Goal: Information Seeking & Learning: Check status

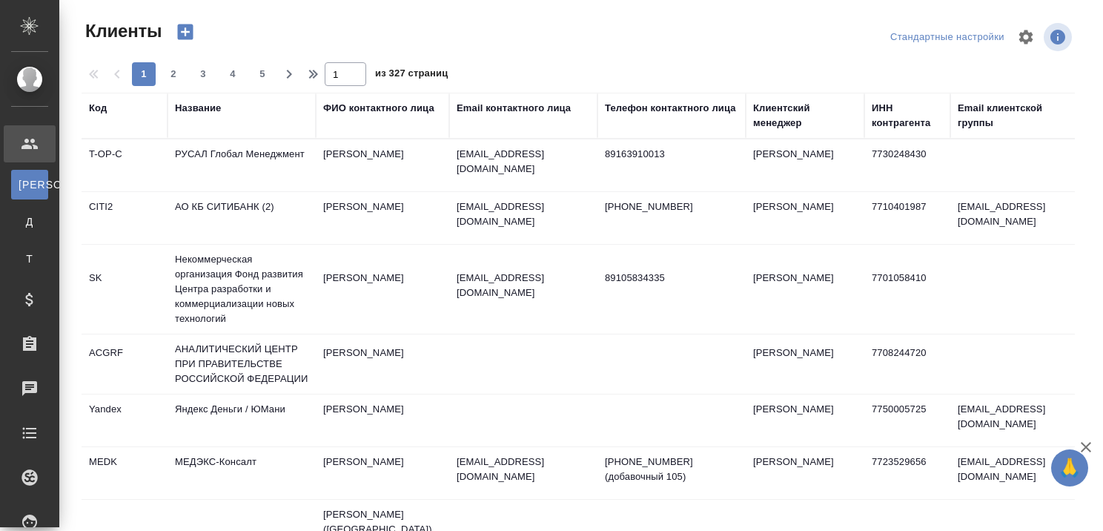
select select "RU"
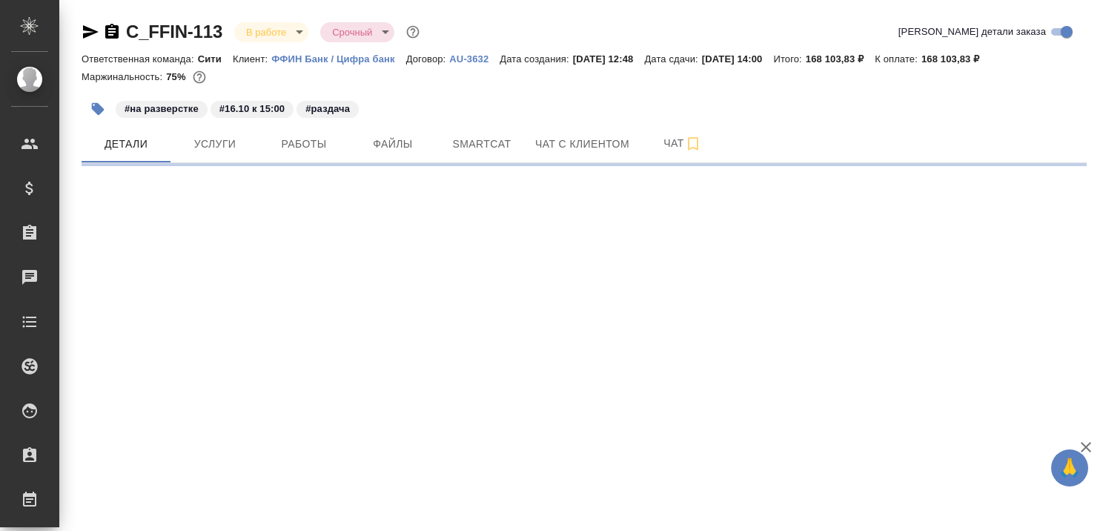
select select "RU"
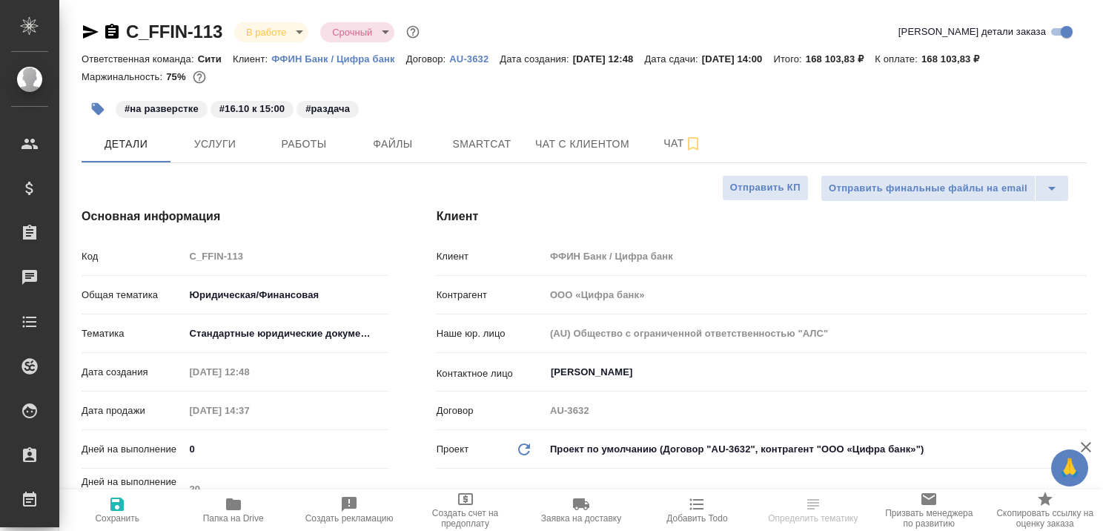
type textarea "x"
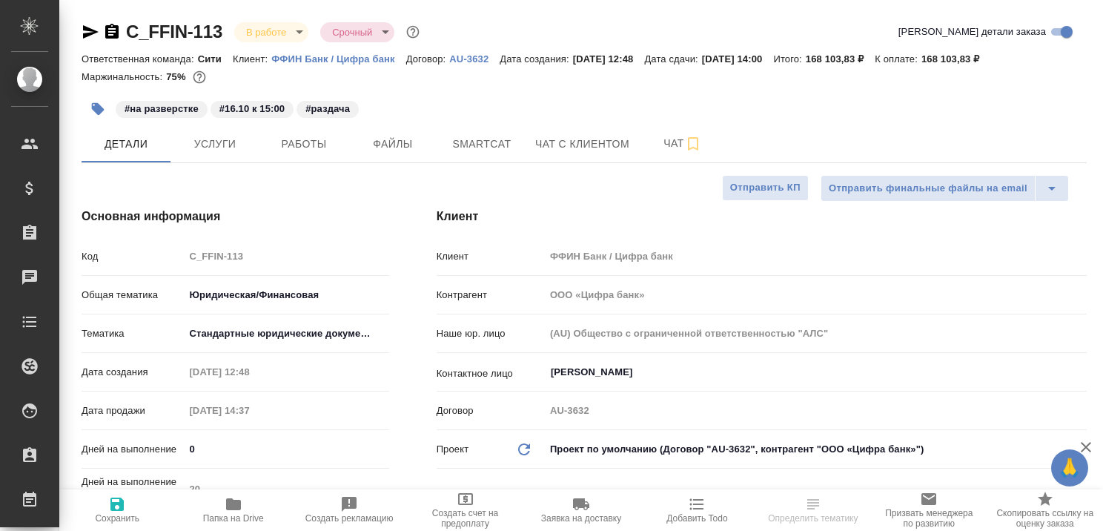
type textarea "x"
type input "Баданян Артак"
type input "Matveeva Anastasia"
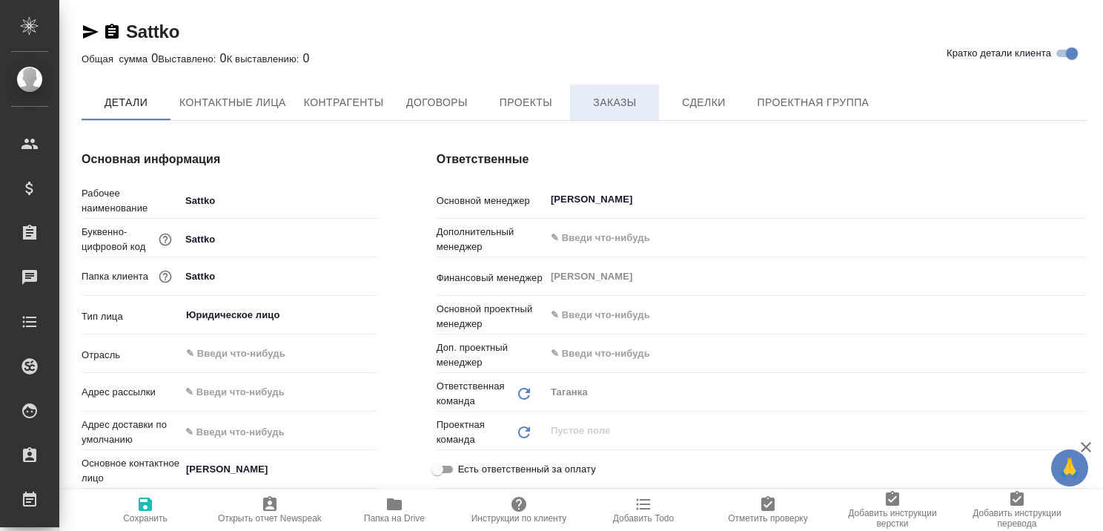
type textarea "x"
click at [602, 97] on span "Заказы" at bounding box center [614, 103] width 71 height 19
type textarea "x"
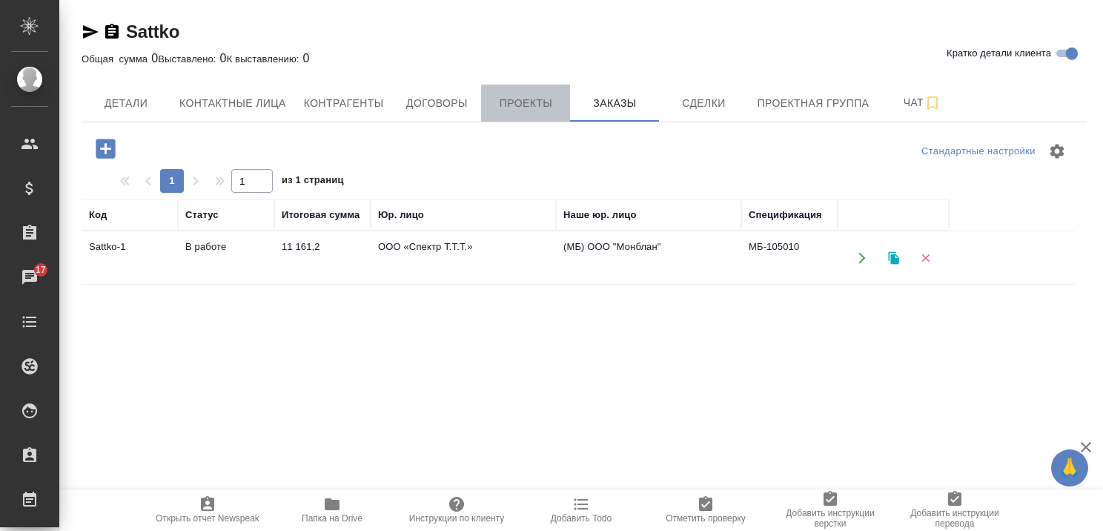
click at [498, 104] on span "Проекты" at bounding box center [525, 103] width 71 height 19
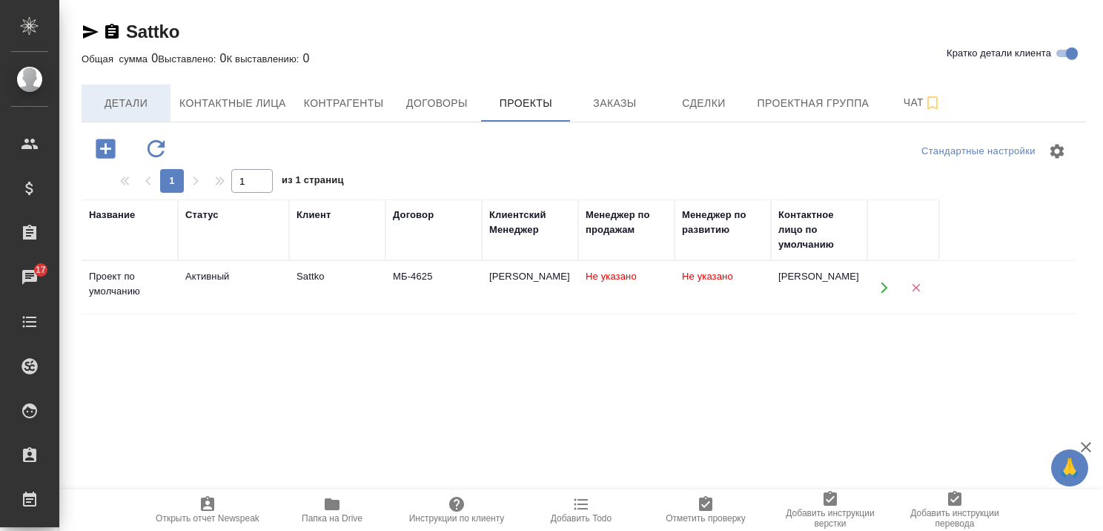
click at [132, 98] on span "Детали" at bounding box center [125, 103] width 71 height 19
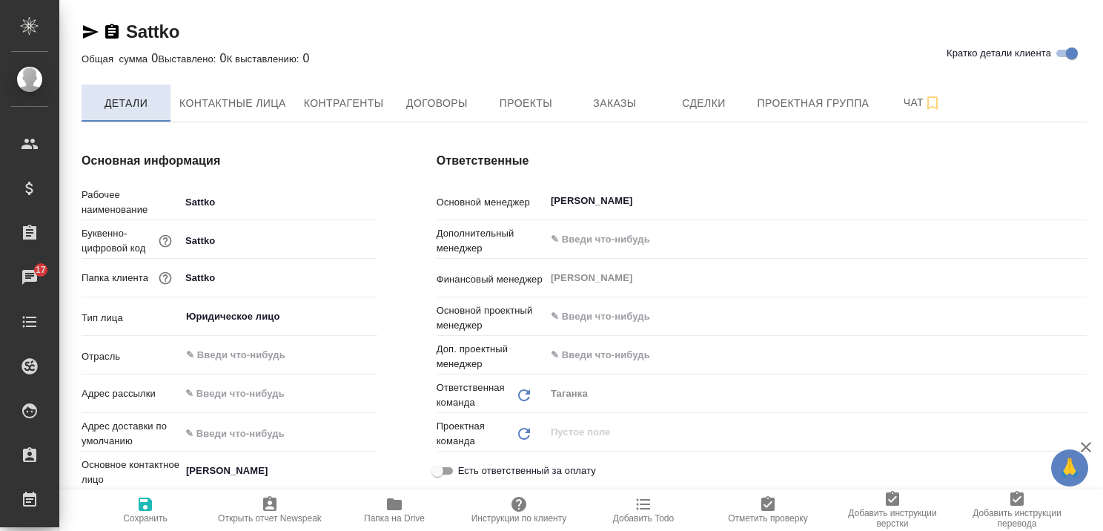
type textarea "x"
drag, startPoint x: 522, startPoint y: 104, endPoint x: 500, endPoint y: 124, distance: 30.4
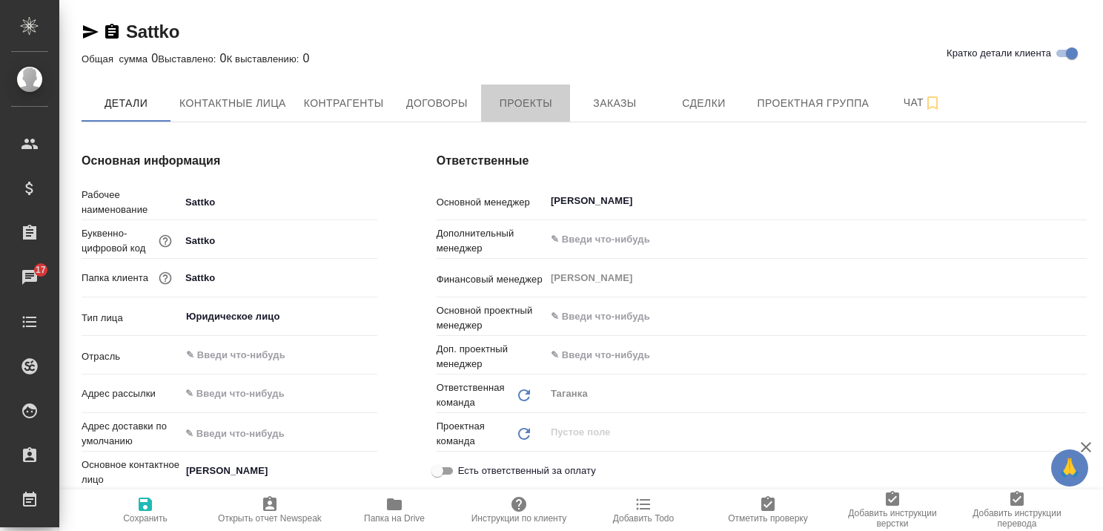
click at [522, 103] on span "Проекты" at bounding box center [525, 103] width 71 height 19
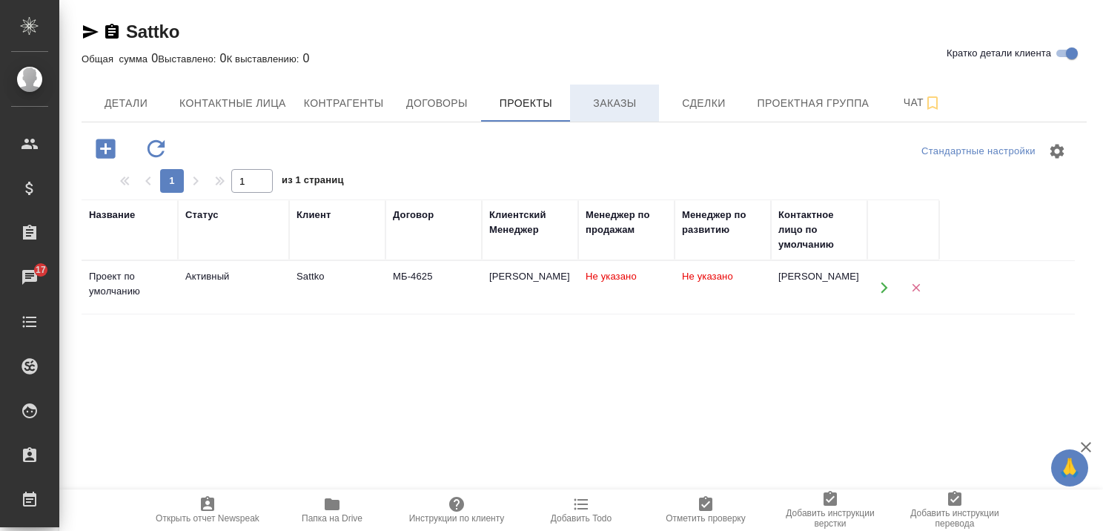
click at [614, 101] on span "Заказы" at bounding box center [614, 103] width 71 height 19
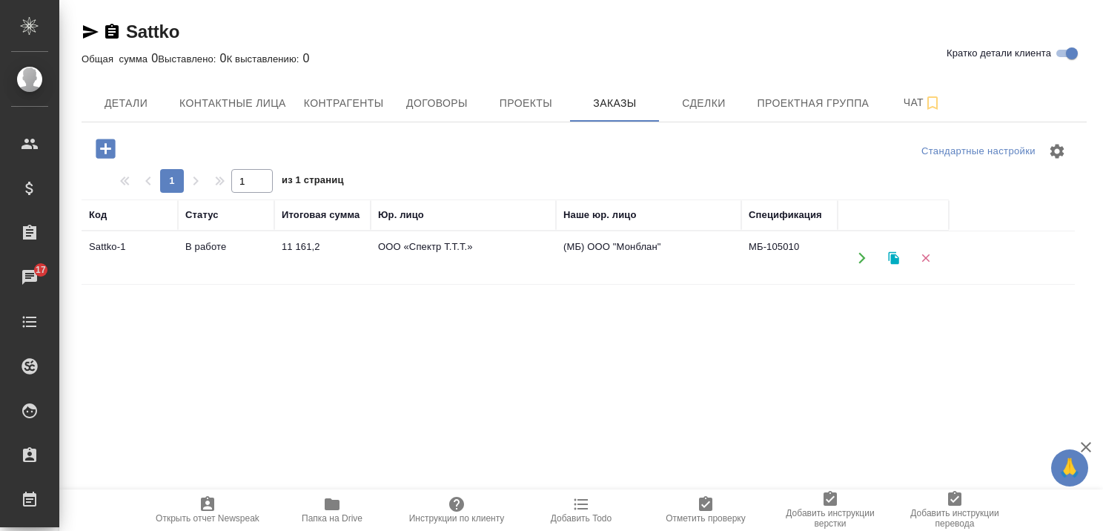
click at [219, 247] on td "В работе" at bounding box center [226, 258] width 96 height 52
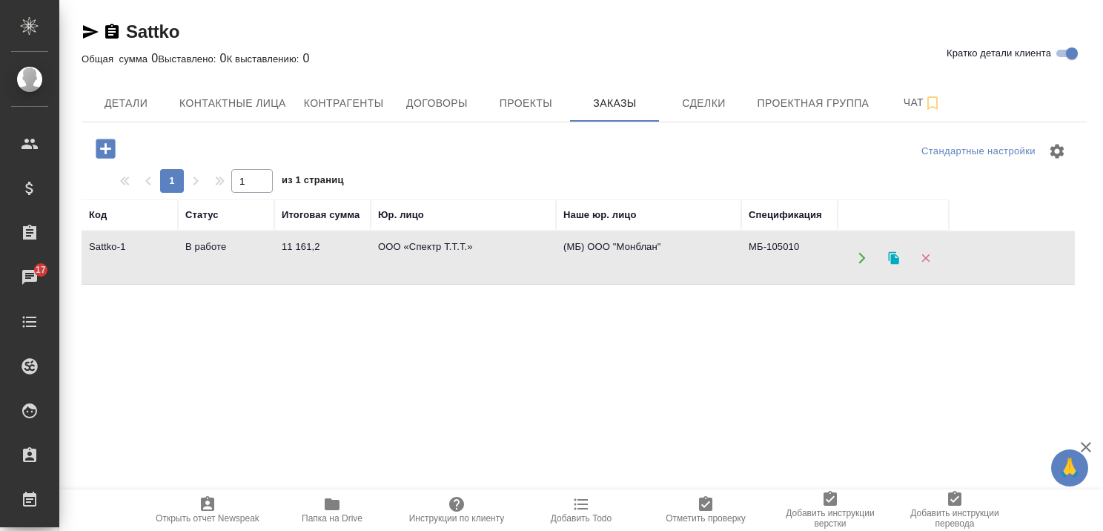
click at [219, 246] on td "В работе" at bounding box center [226, 258] width 96 height 52
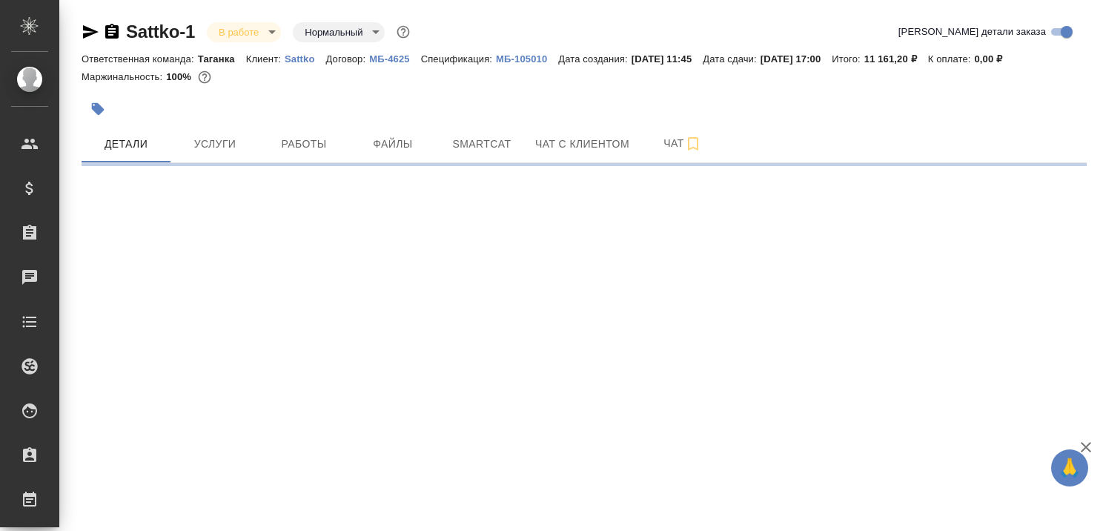
select select "RU"
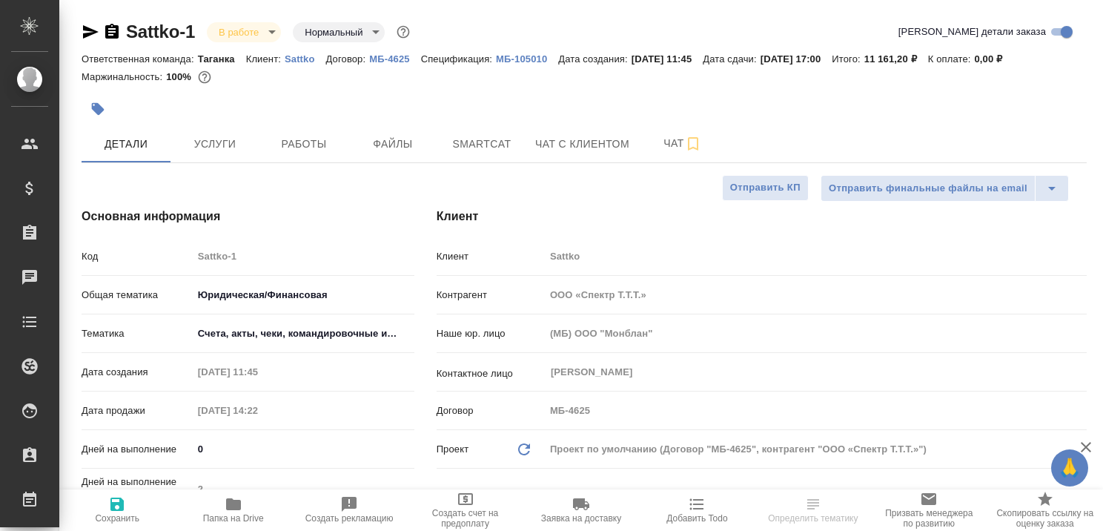
type textarea "x"
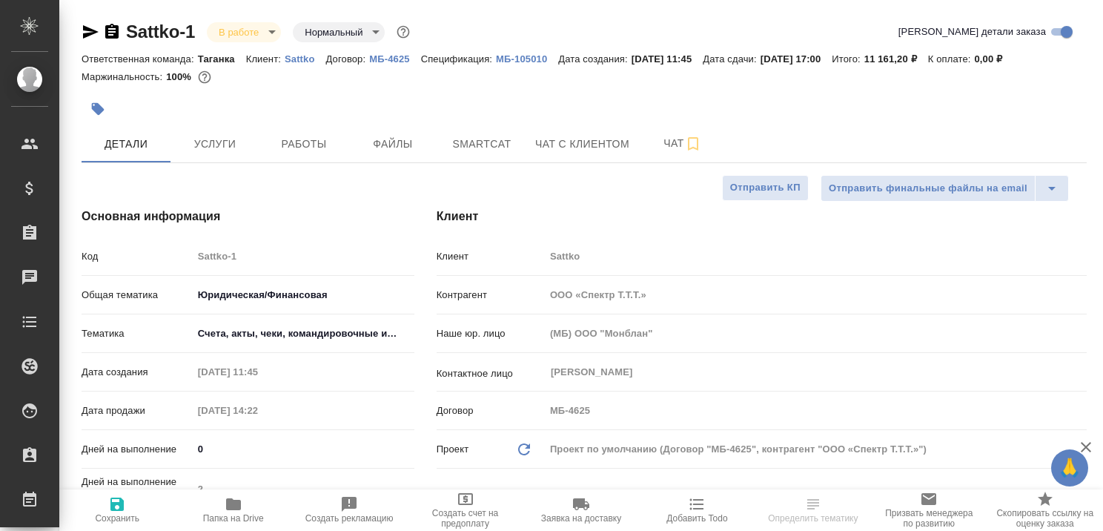
type textarea "x"
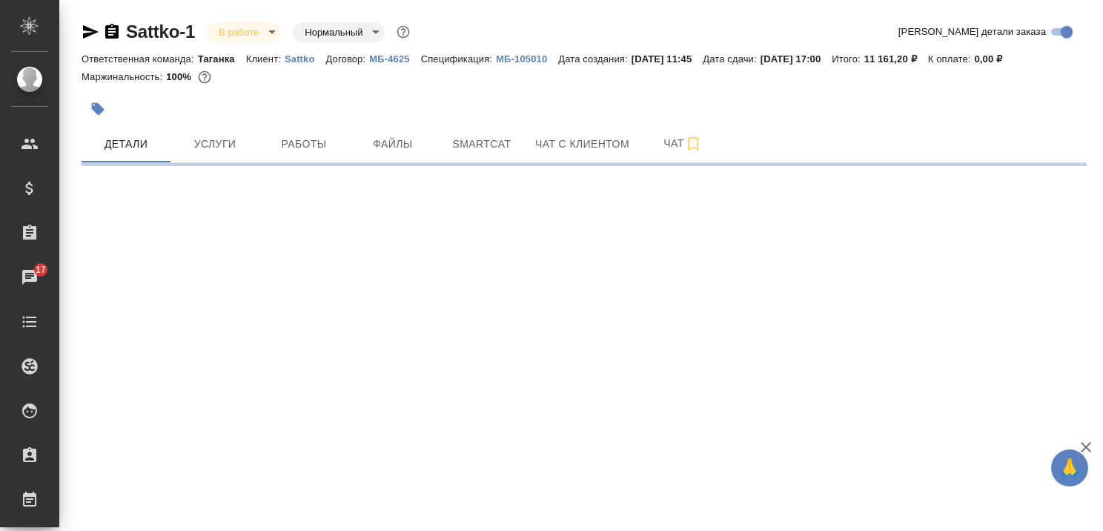
select select "RU"
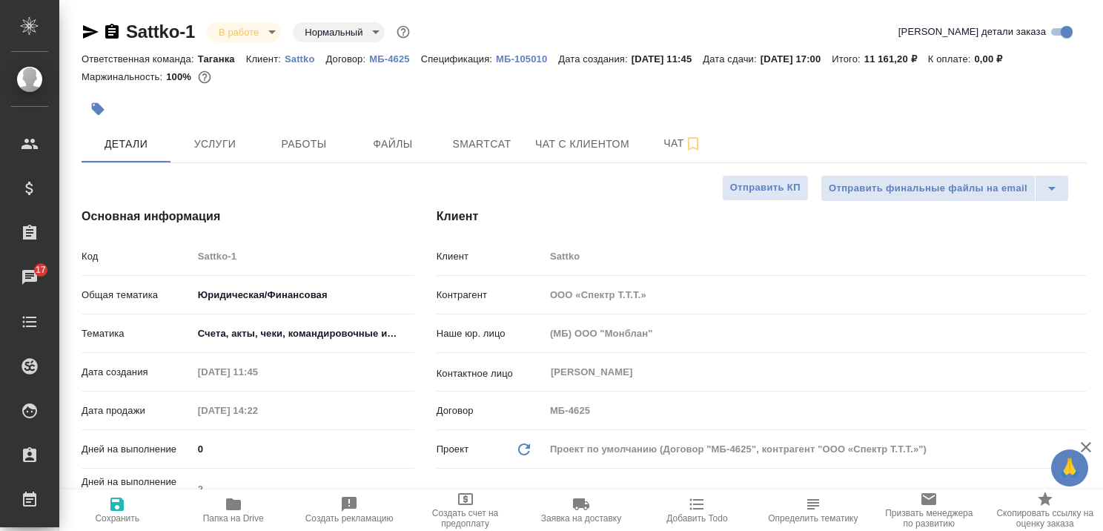
type textarea "x"
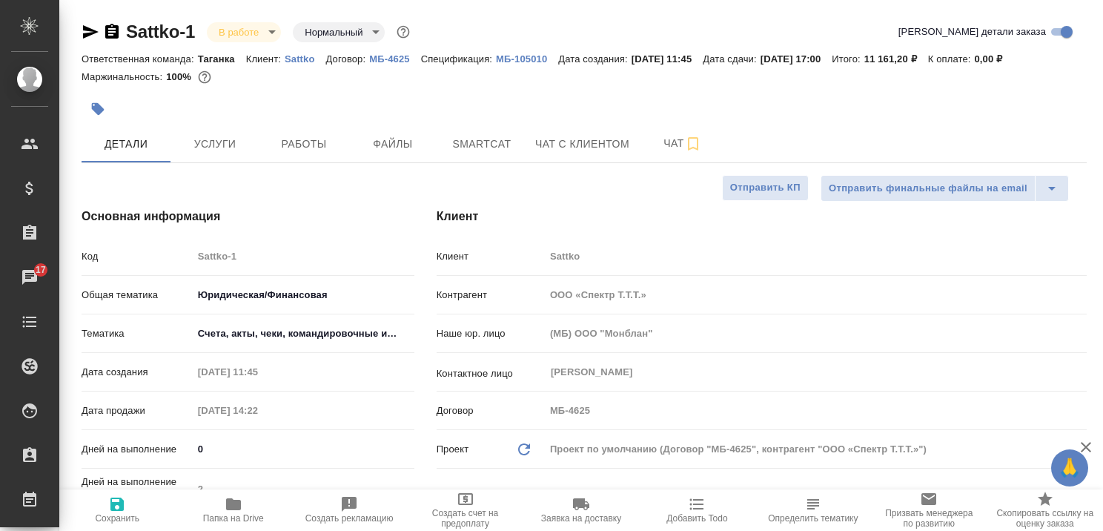
type textarea "x"
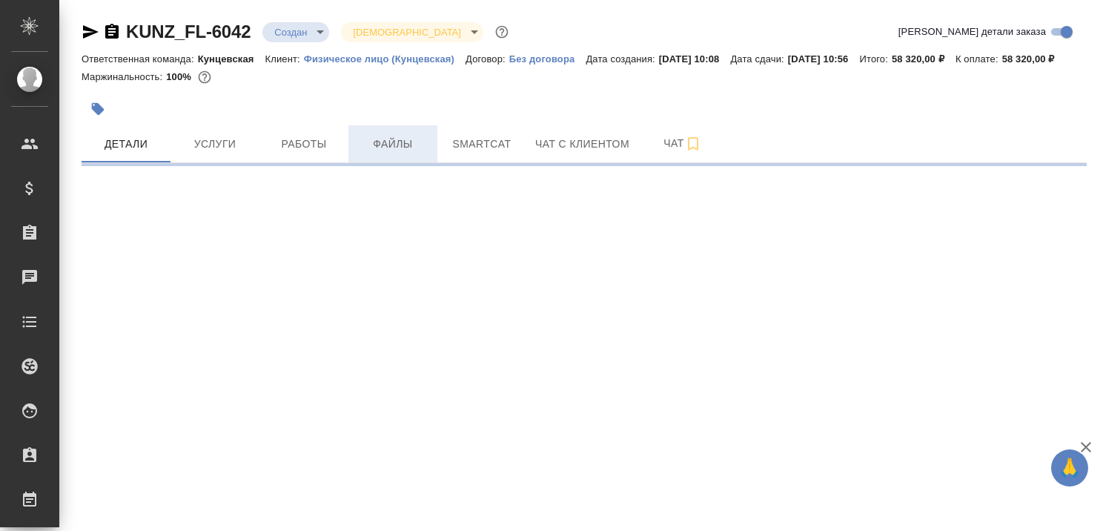
select select "RU"
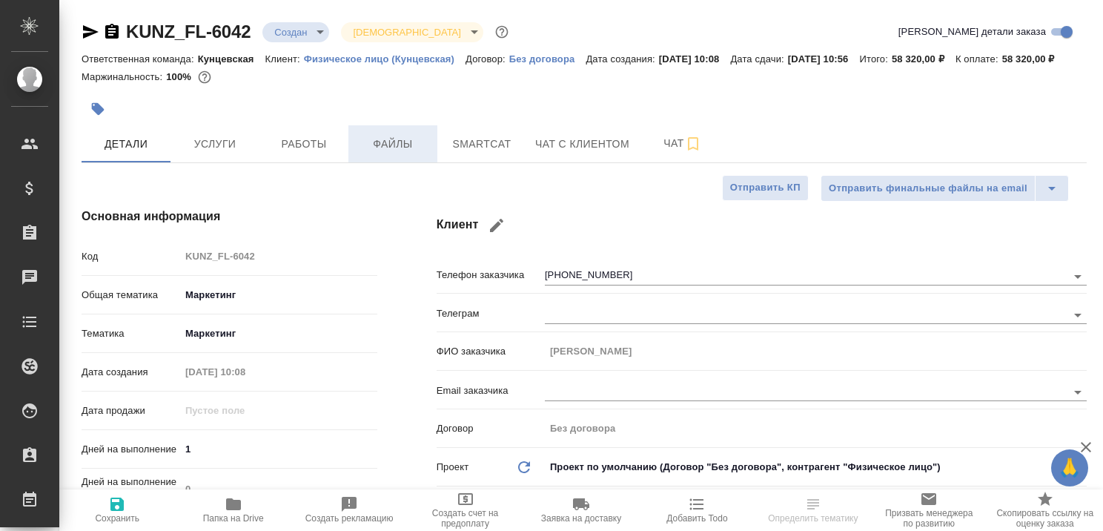
type textarea "x"
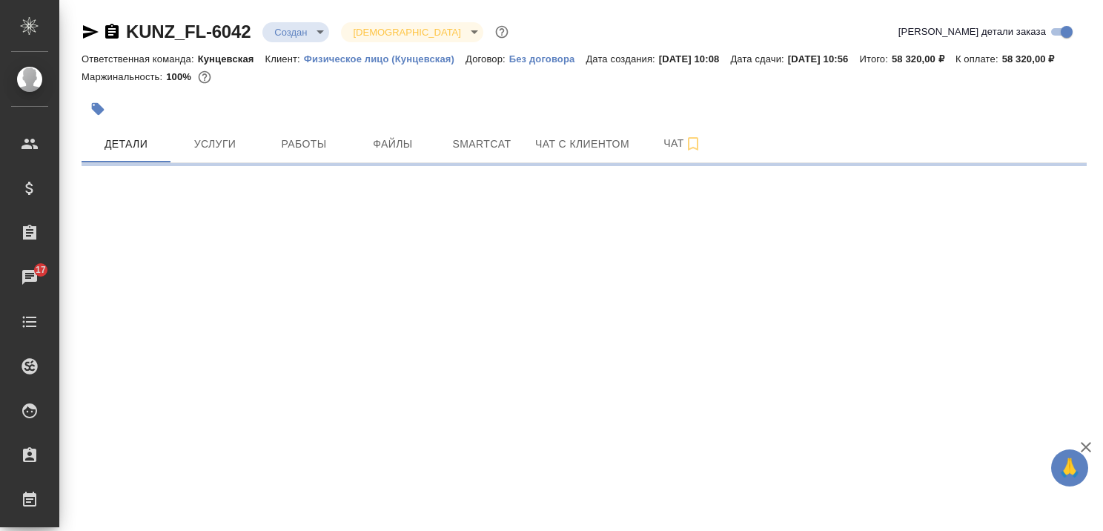
select select "RU"
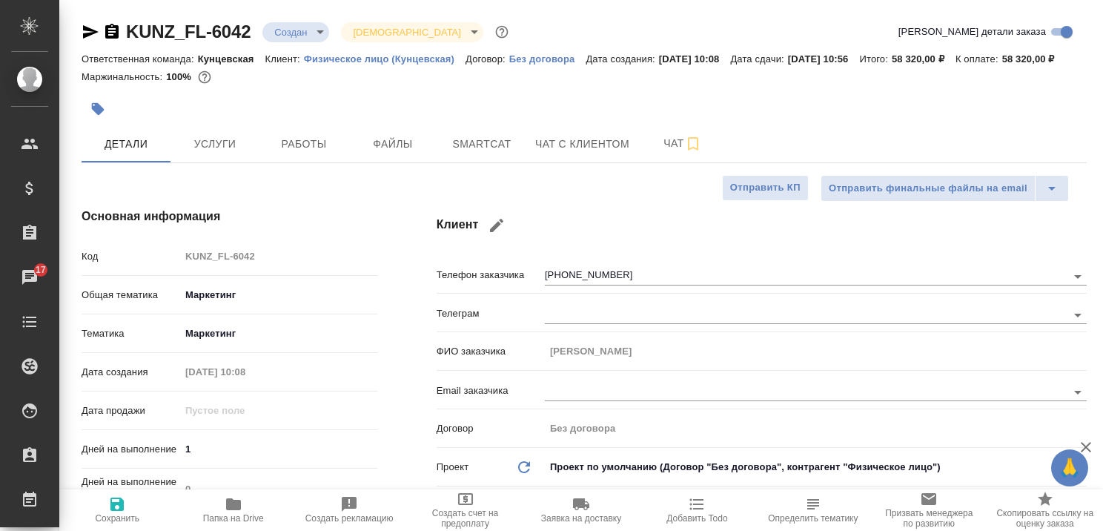
type textarea "x"
click at [1090, 445] on icon "button" at bounding box center [1086, 447] width 18 height 18
click at [542, 153] on span "Чат с клиентом" at bounding box center [582, 144] width 94 height 19
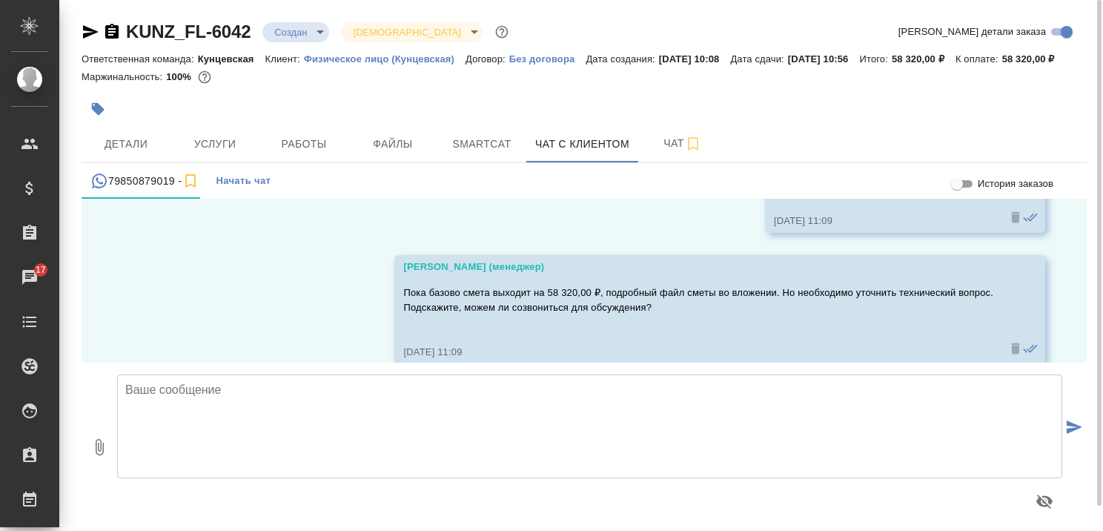
scroll to position [2038, 0]
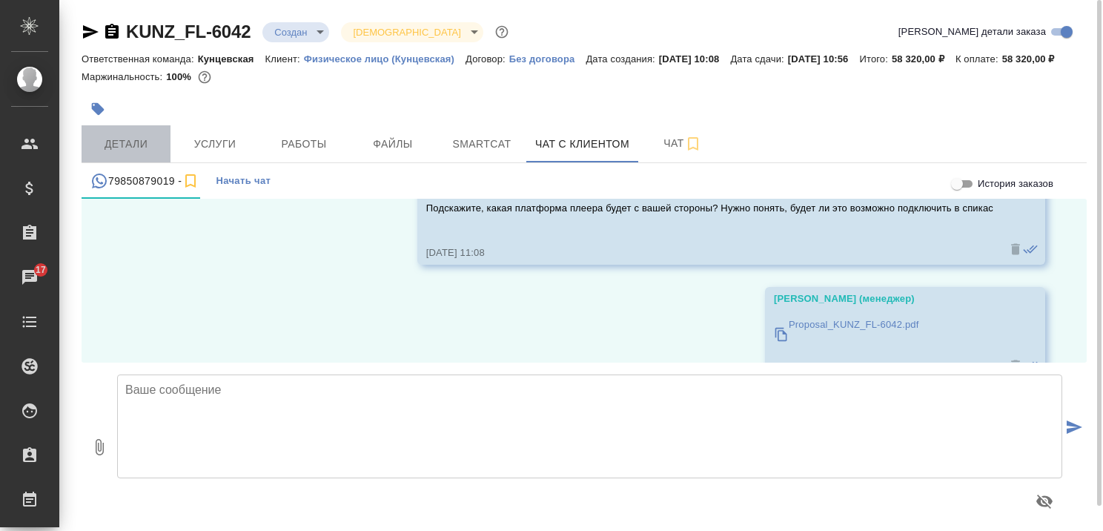
click at [136, 153] on span "Детали" at bounding box center [125, 144] width 71 height 19
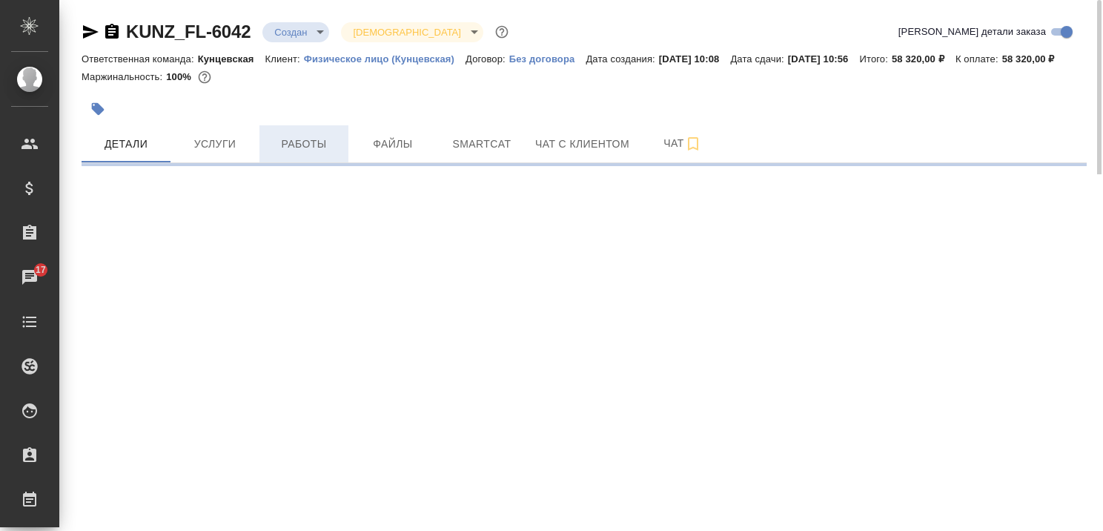
select select "RU"
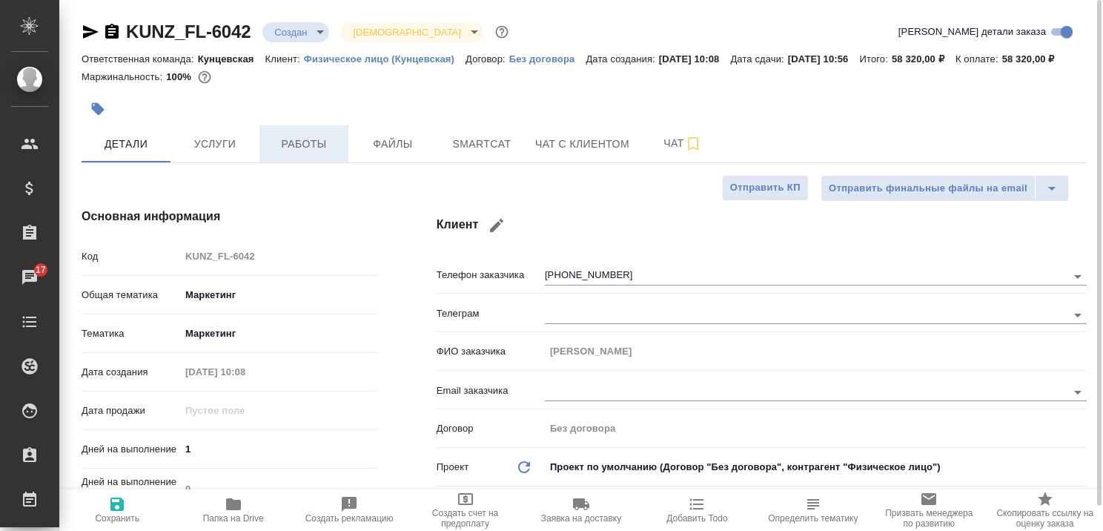
type textarea "x"
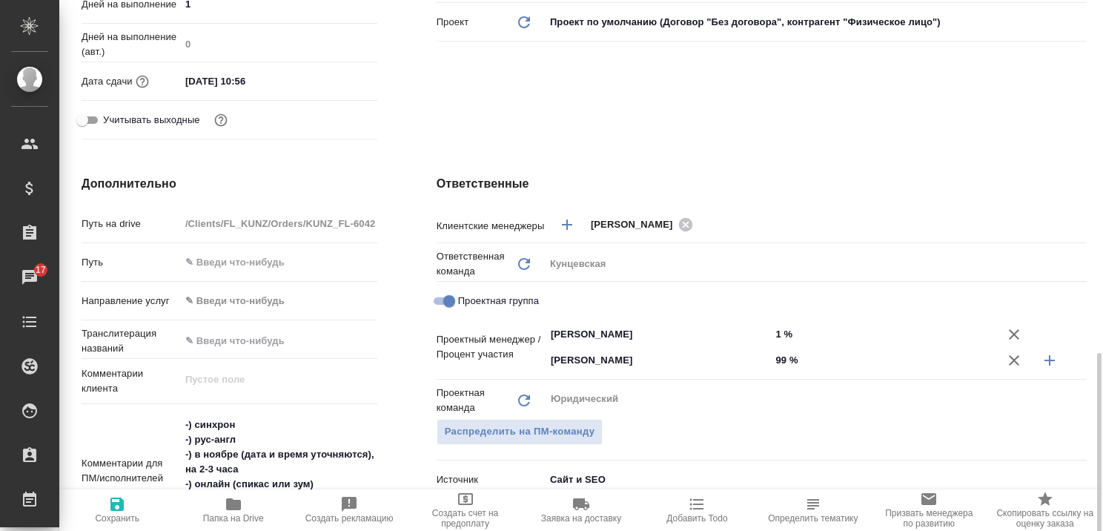
scroll to position [593, 0]
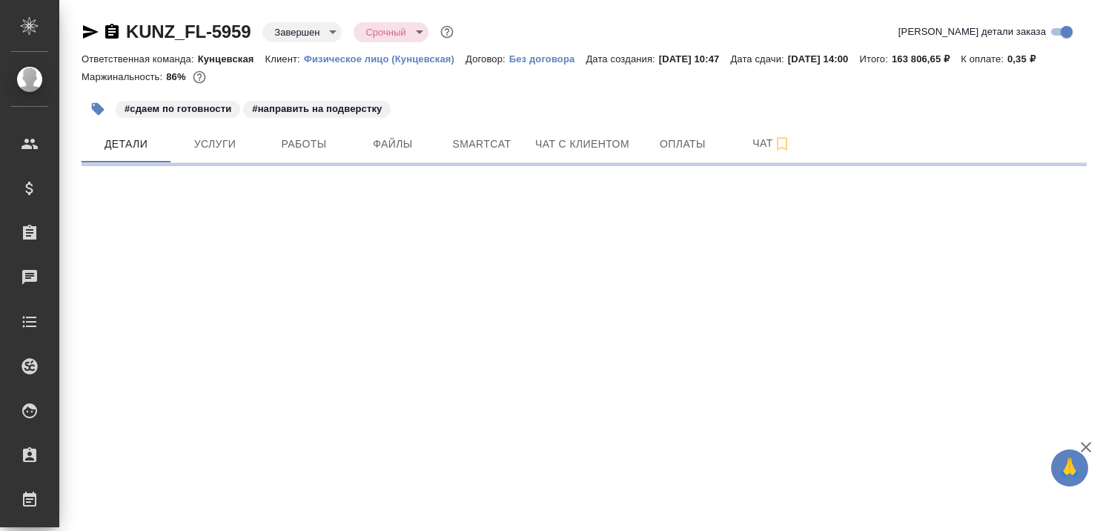
select select "RU"
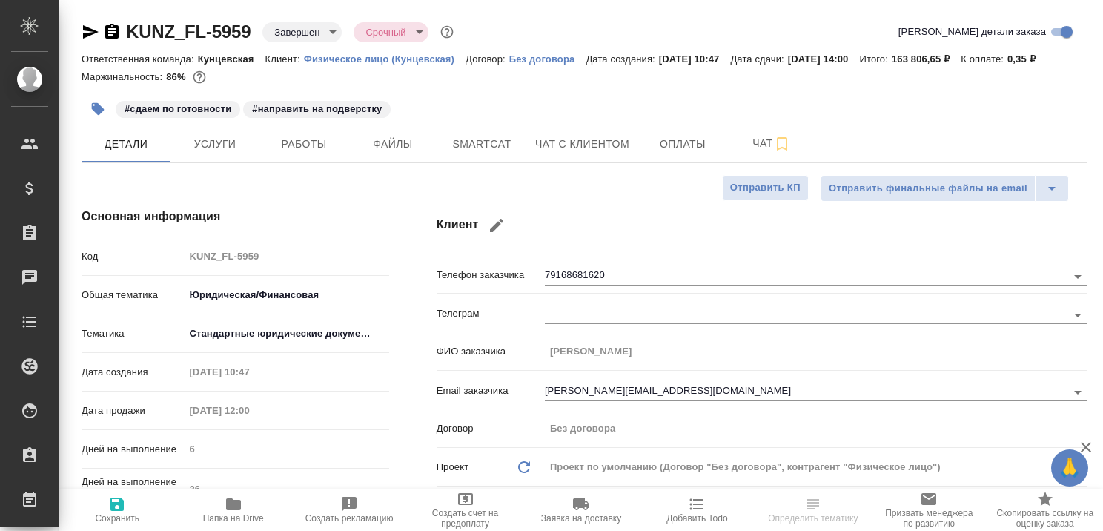
type textarea "x"
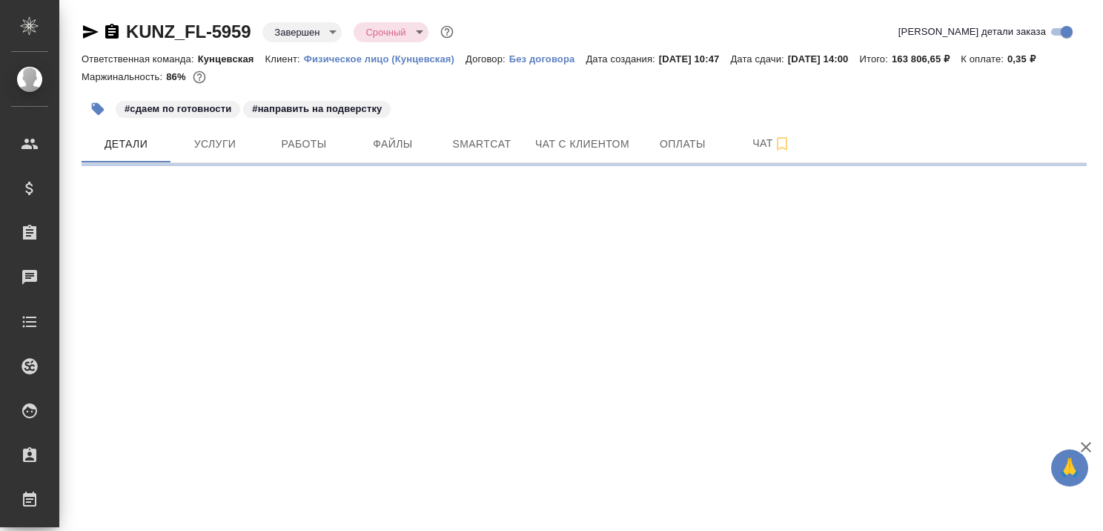
select select "RU"
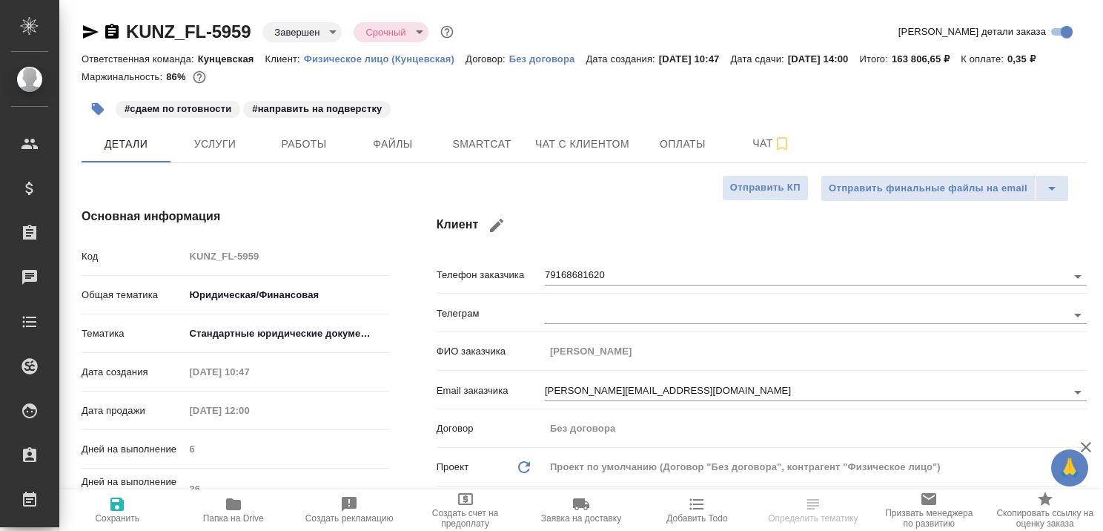
type textarea "x"
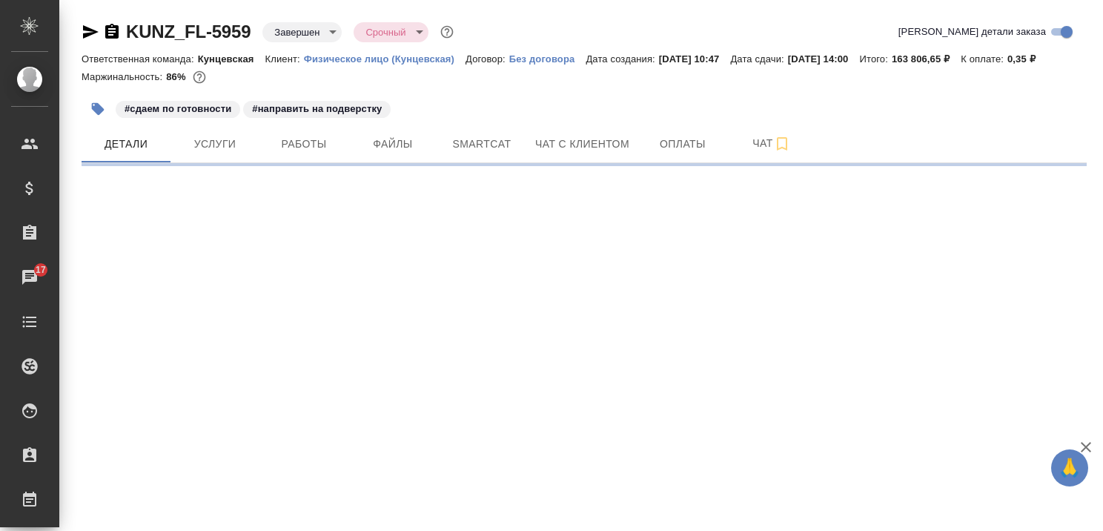
select select "RU"
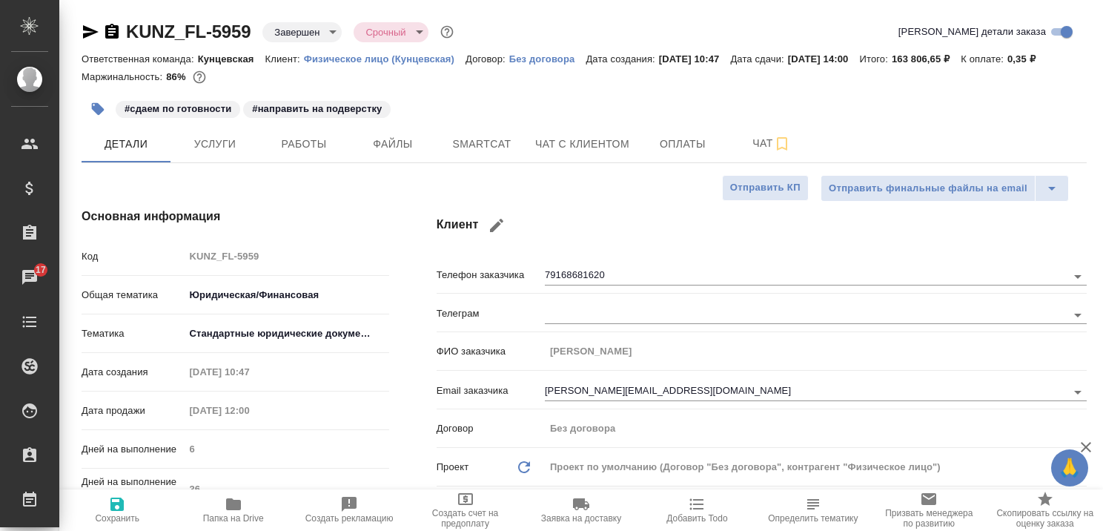
type textarea "x"
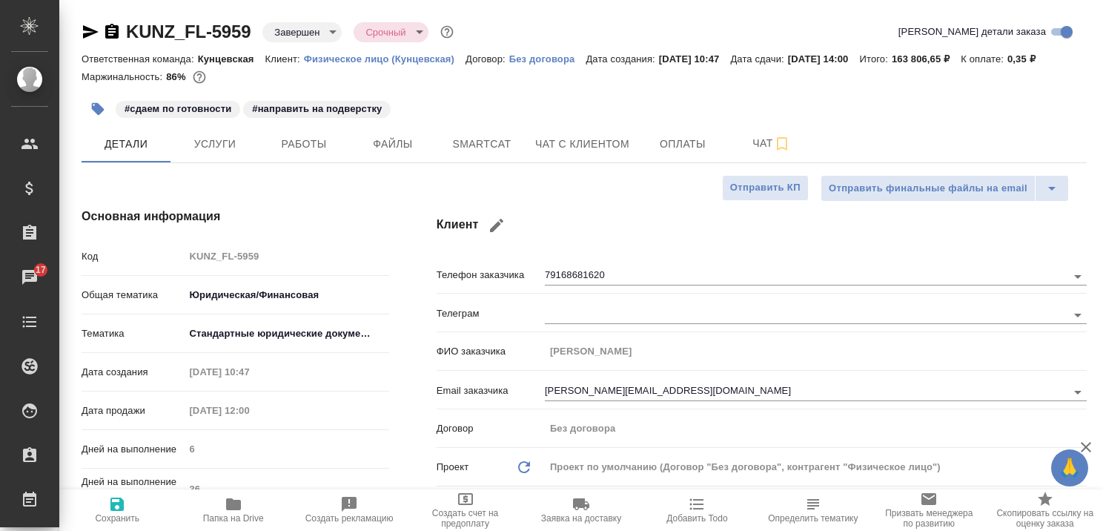
type textarea "x"
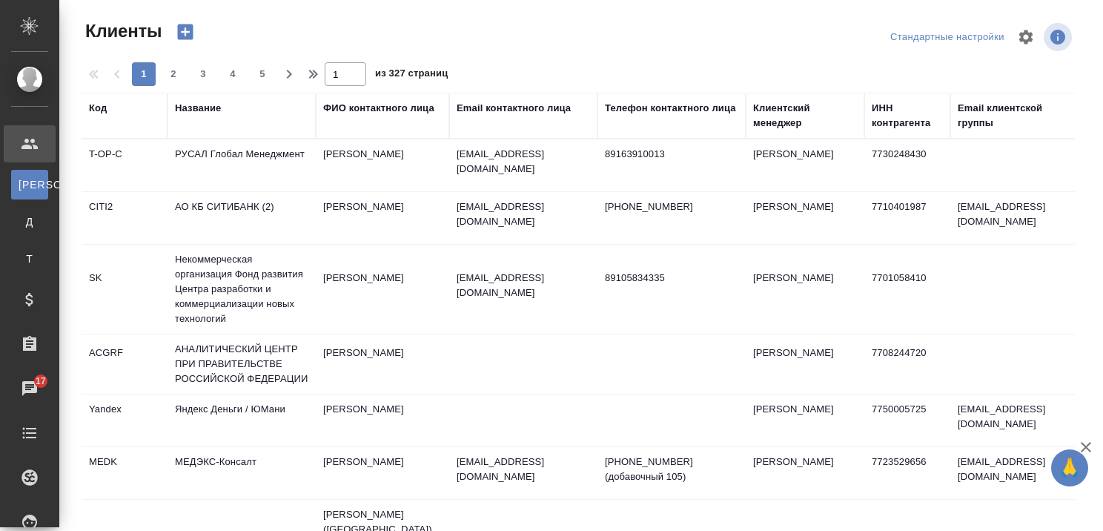
select select "RU"
click at [194, 107] on div "Название" at bounding box center [198, 108] width 46 height 15
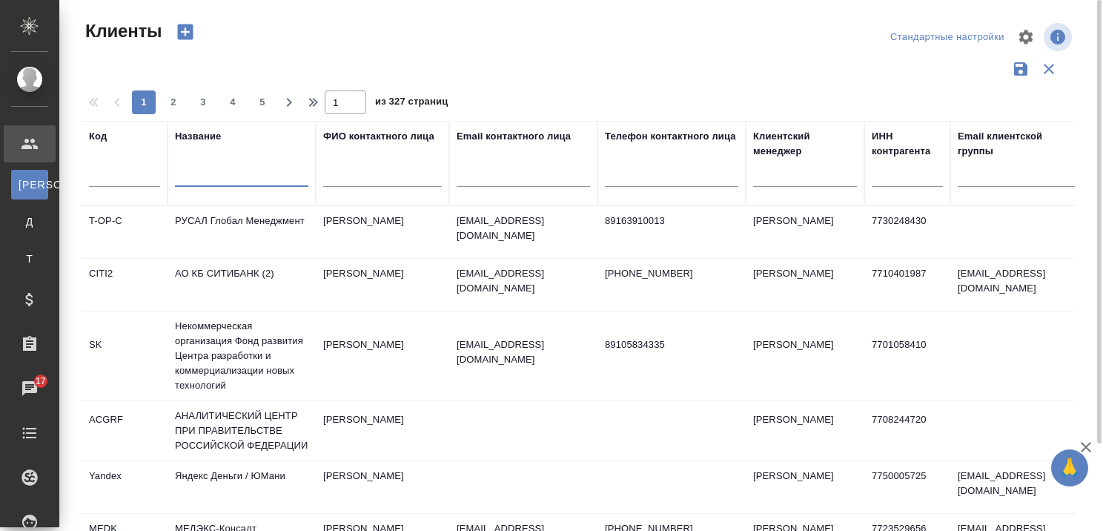
click at [222, 176] on input "text" at bounding box center [241, 177] width 133 height 19
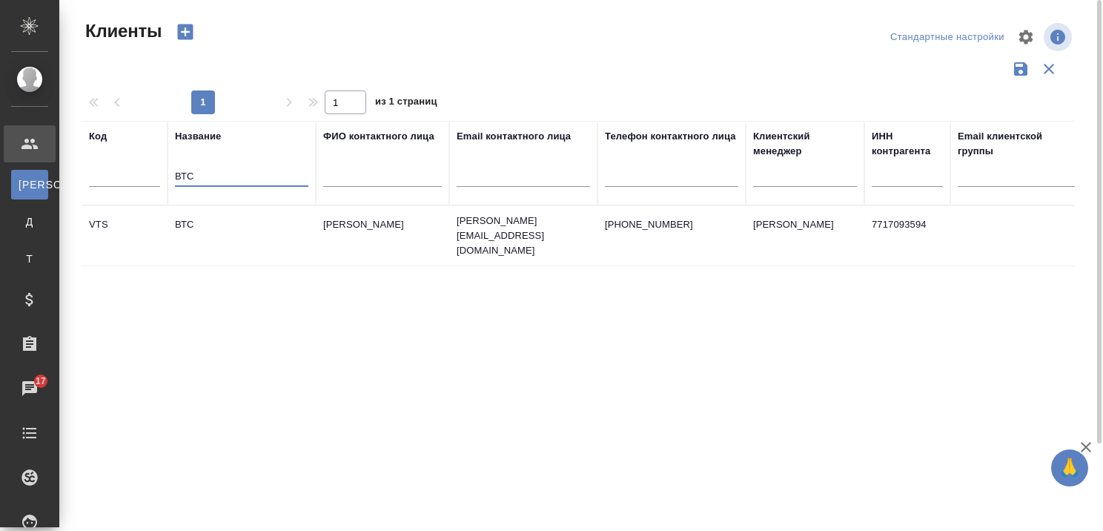
click at [1087, 447] on icon "button" at bounding box center [1086, 447] width 18 height 18
click at [190, 219] on td "ВТС" at bounding box center [241, 236] width 148 height 52
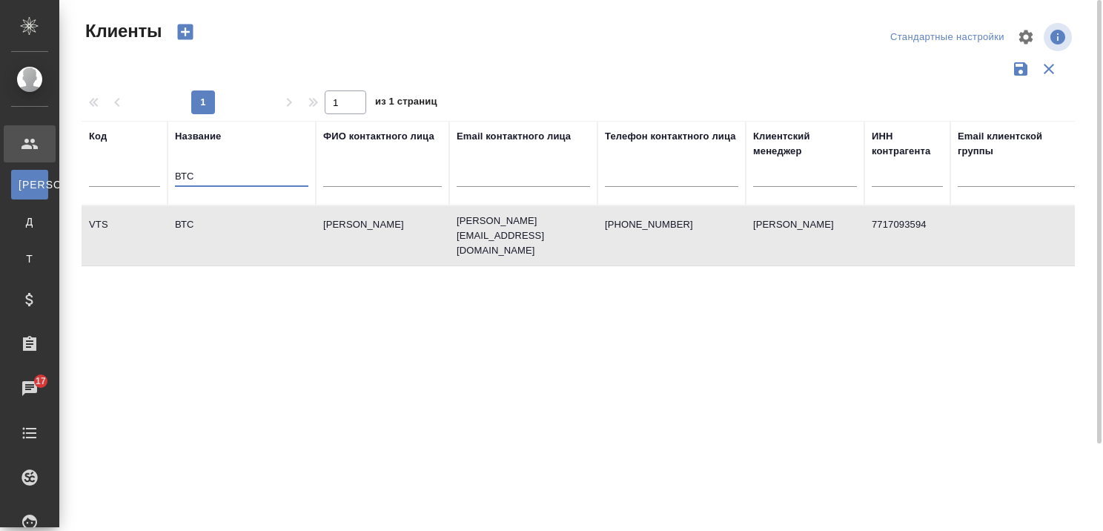
click at [304, 180] on input "ВТС" at bounding box center [241, 177] width 133 height 19
type input "В"
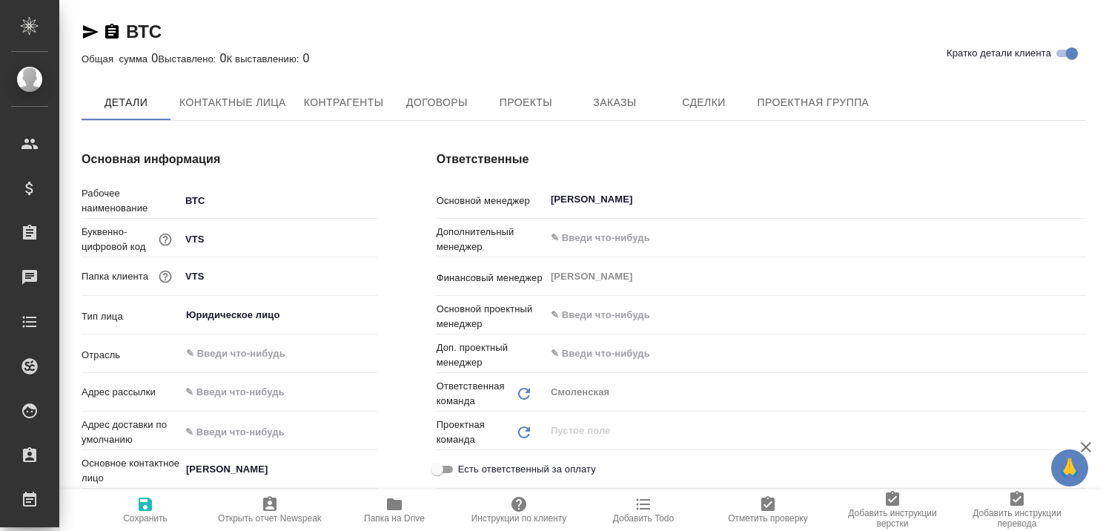
type textarea "x"
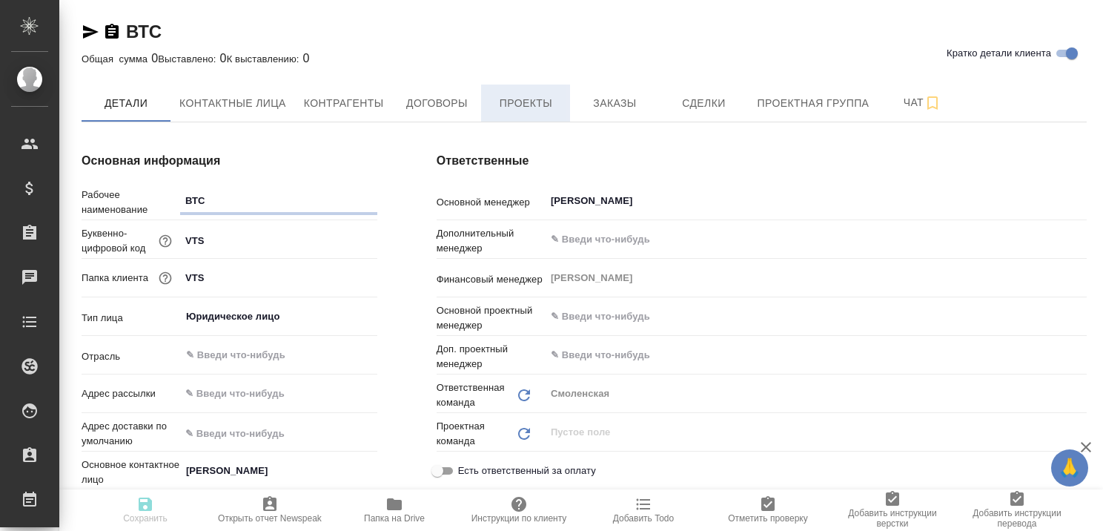
click at [522, 95] on span "Проекты" at bounding box center [525, 103] width 71 height 19
type textarea "x"
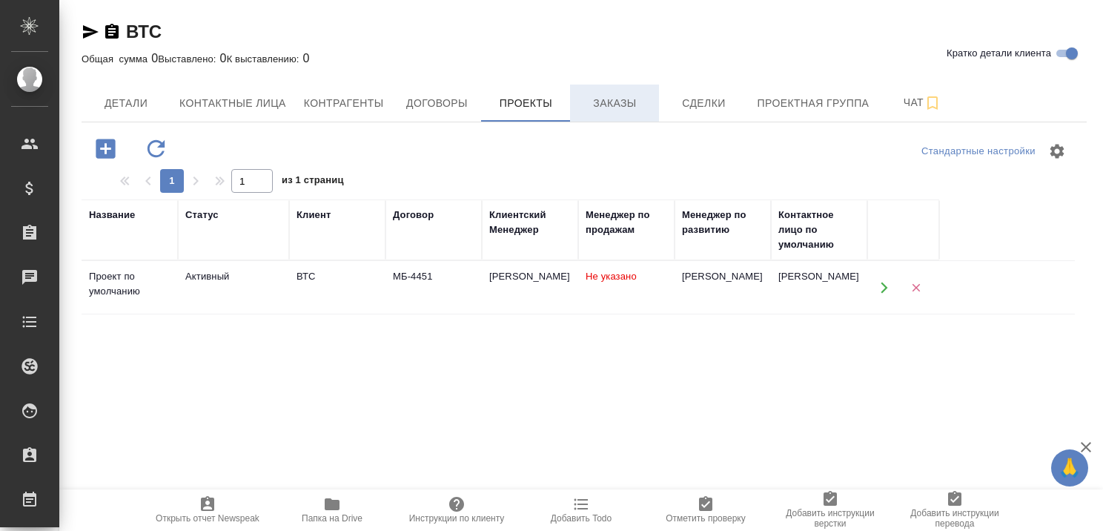
click at [622, 99] on span "Заказы" at bounding box center [614, 103] width 71 height 19
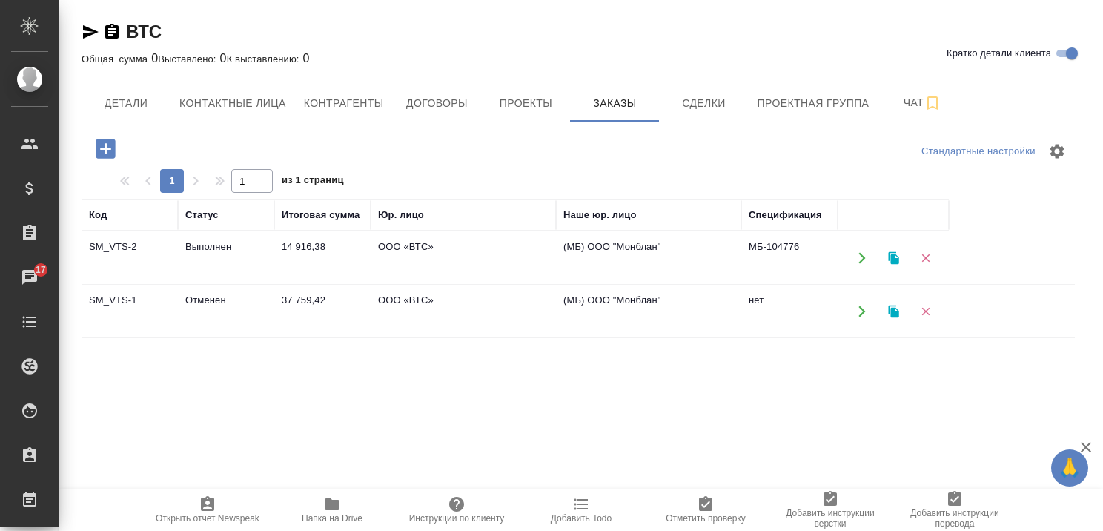
click at [201, 243] on td "Выполнен" at bounding box center [226, 258] width 96 height 52
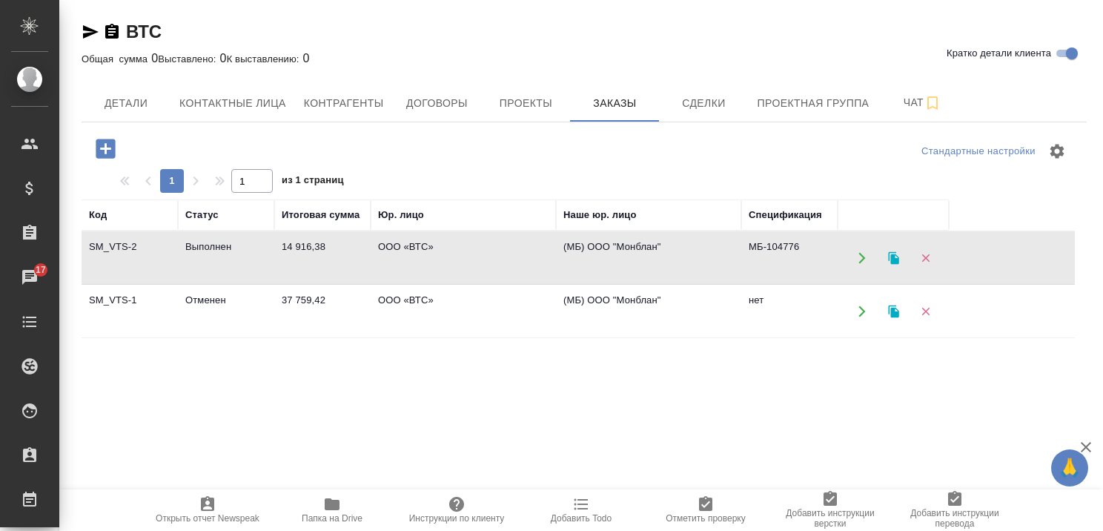
click at [201, 243] on td "Выполнен" at bounding box center [226, 258] width 96 height 52
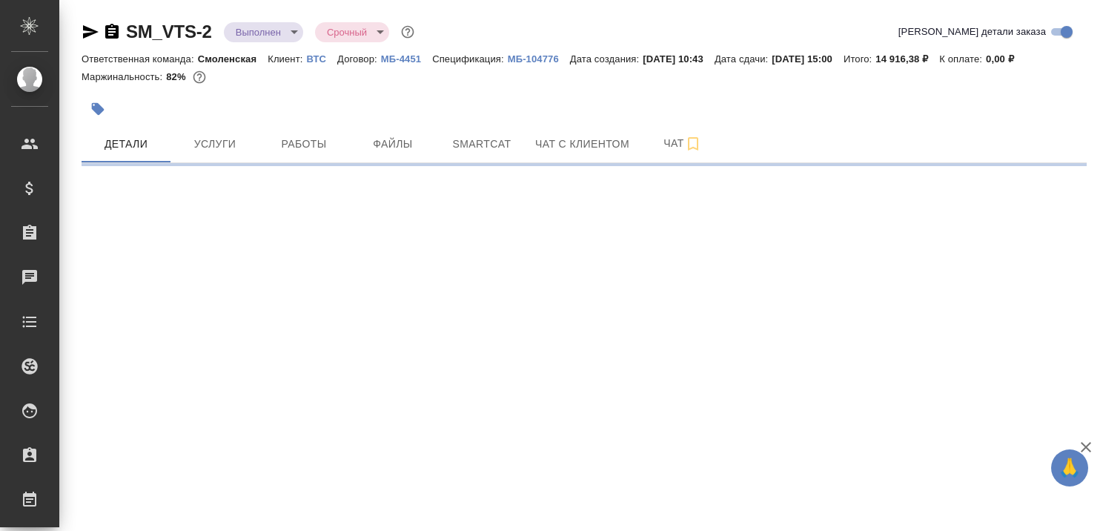
select select "RU"
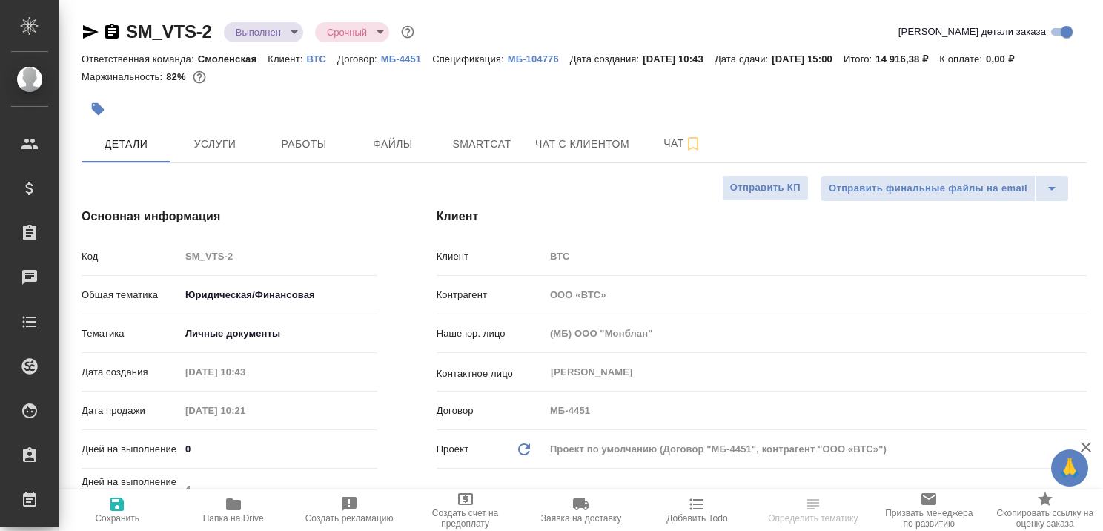
type textarea "x"
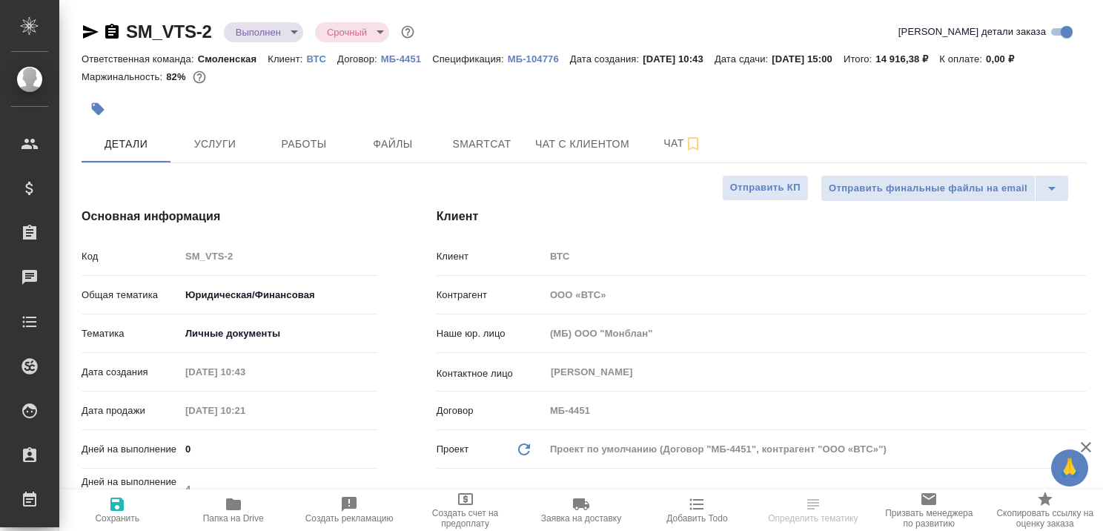
type textarea "x"
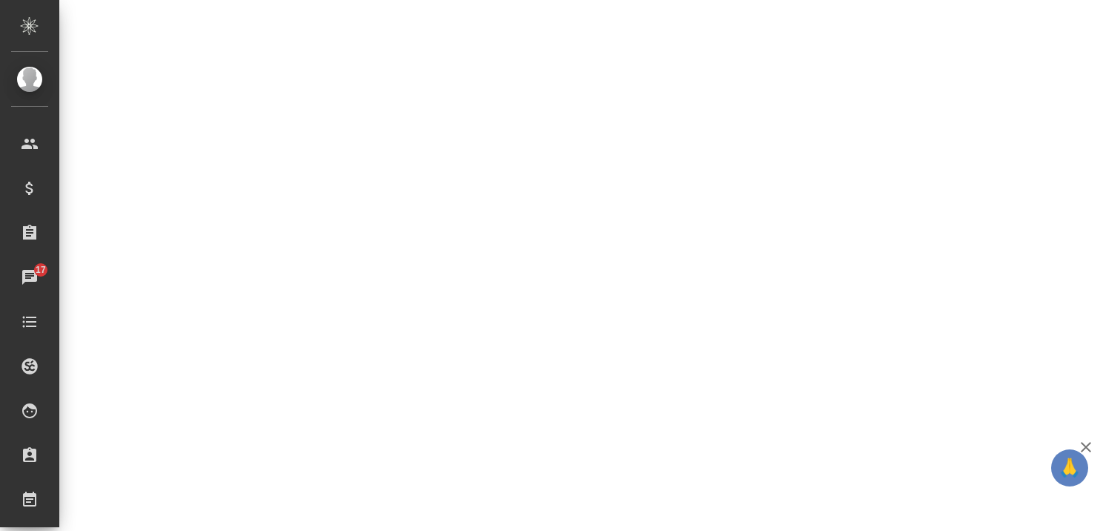
scroll to position [741, 0]
select select "RU"
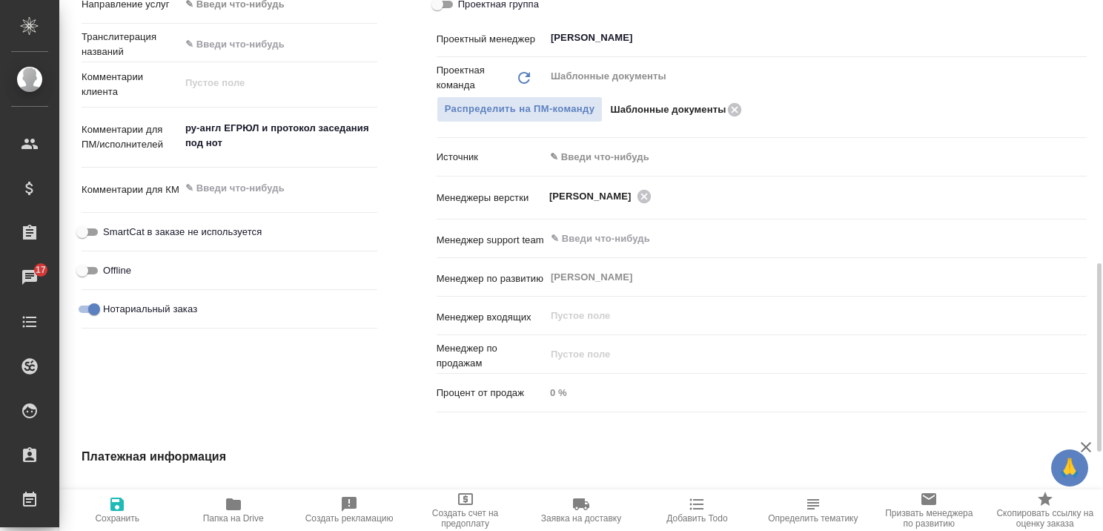
type textarea "x"
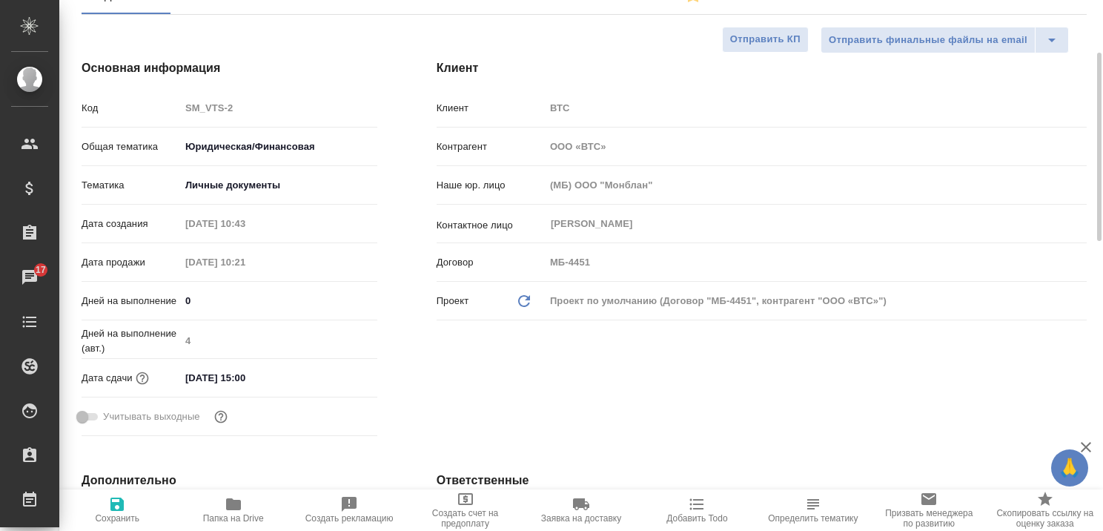
scroll to position [0, 0]
